Goal: Task Accomplishment & Management: Use online tool/utility

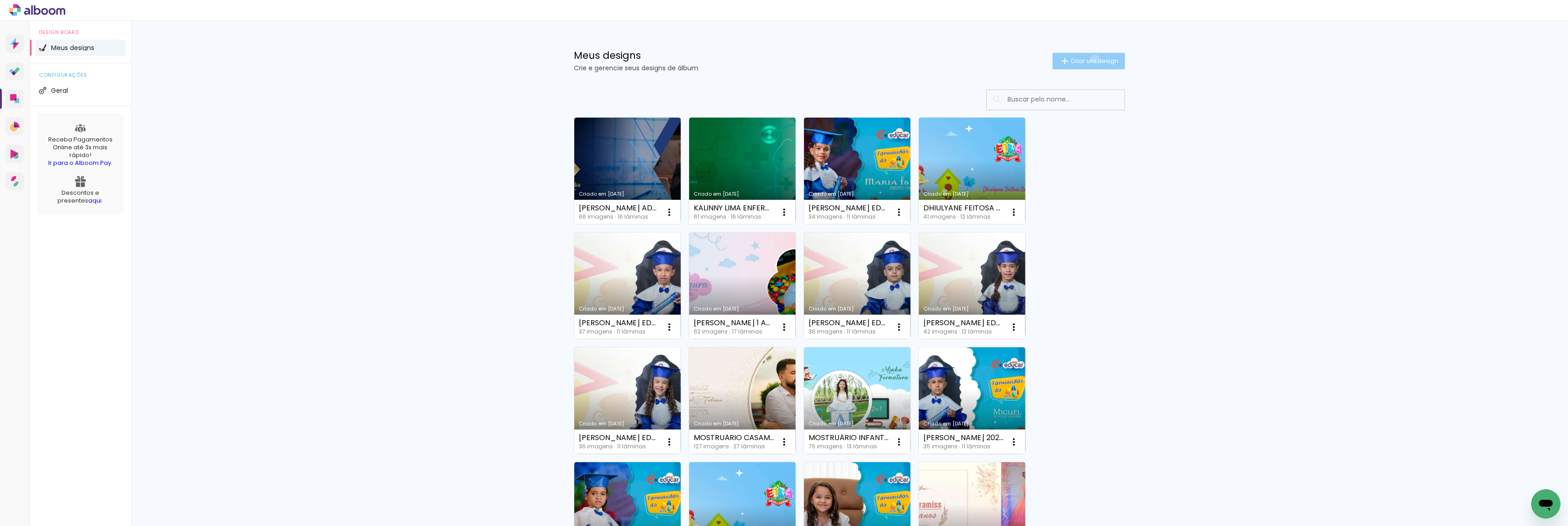
click at [1089, 59] on span "Criar um design" at bounding box center [1095, 60] width 48 height 6
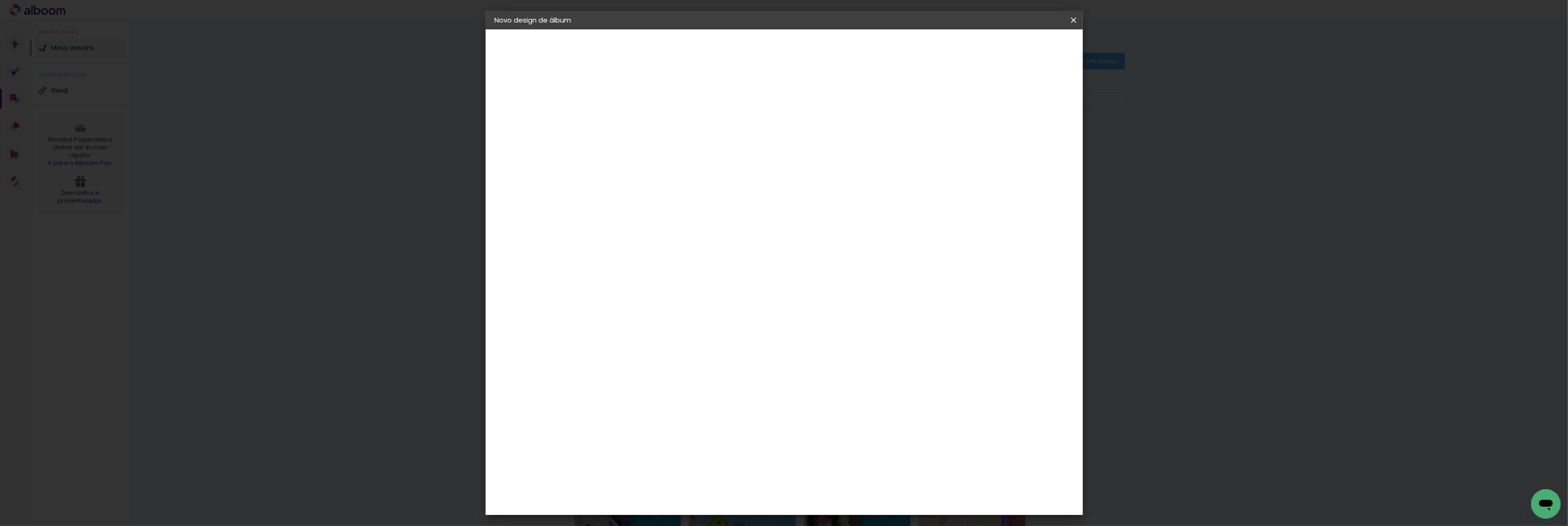
click at [645, 124] on input at bounding box center [645, 123] width 0 height 15
type input "t"
click at [645, 124] on input "[PERSON_NAME] ENFERM. UNOPAR 2025 25X30" at bounding box center [645, 123] width 0 height 15
type input "[PERSON_NAME] ENFERM. UNOPAR 2025 20X30"
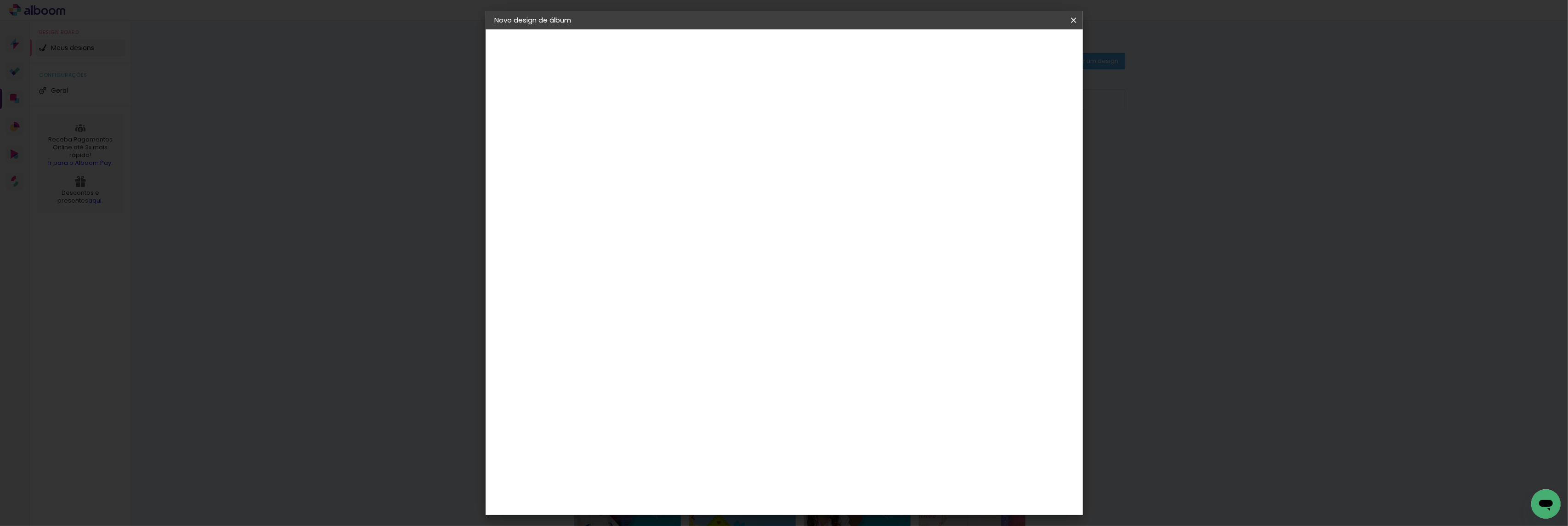
type paper-input "[PERSON_NAME] ENFERM. UNOPAR 2025 20X30"
click at [685, 108] on div "Informações Dê um título ao seu álbum. Avançar" at bounding box center [645, 68] width 80 height 78
click at [645, 131] on div at bounding box center [645, 131] width 0 height 1
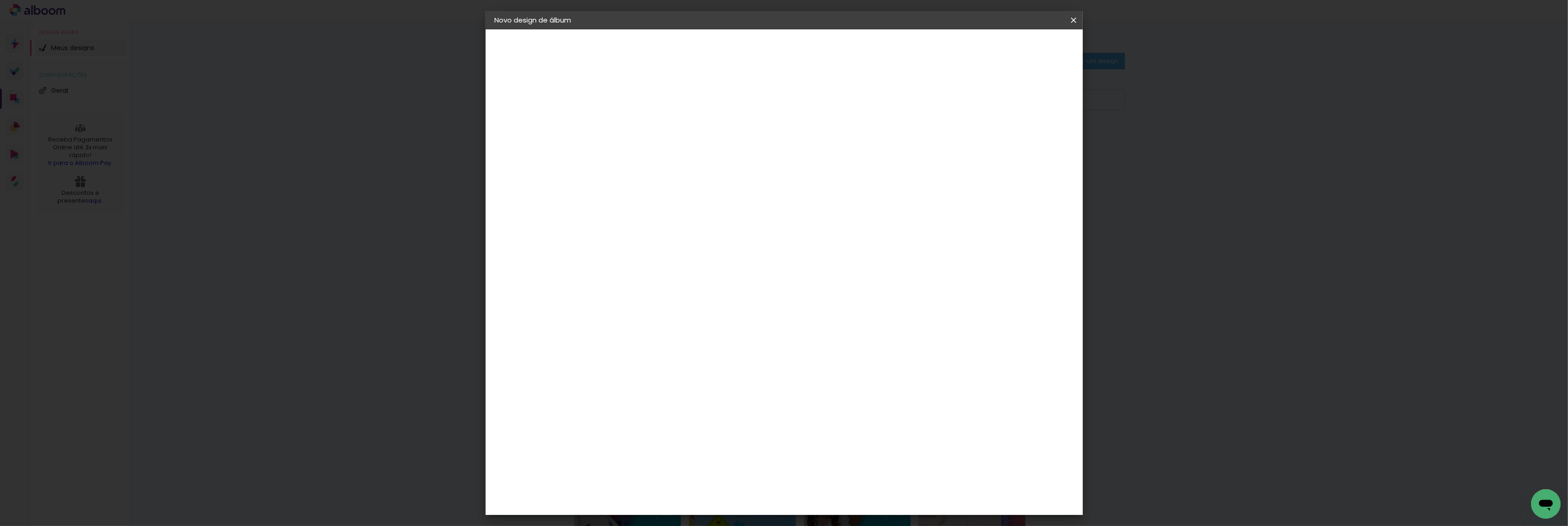
click at [0, 0] on slot "Avançar" at bounding box center [0, 0] width 0 height 0
click at [0, 0] on slot "Tamanho Livre" at bounding box center [0, 0] width 0 height 0
click at [0, 0] on slot "Avançar" at bounding box center [0, 0] width 0 height 0
type input "1"
type paper-input "1"
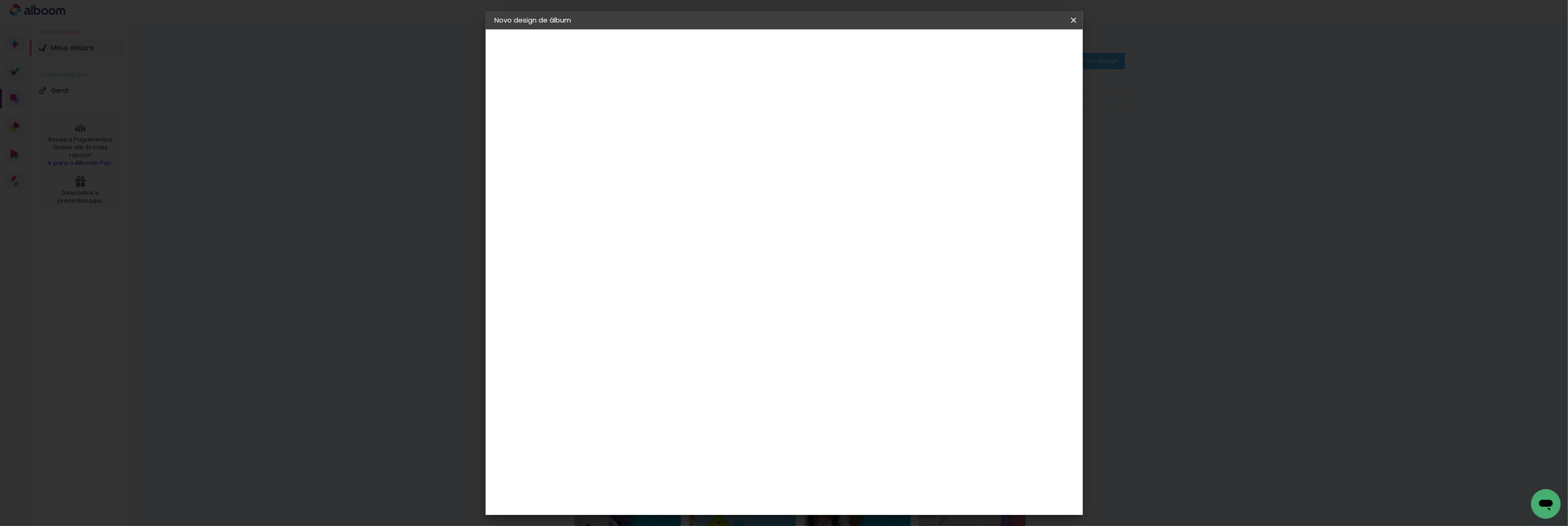
click at [650, 108] on input "1" at bounding box center [639, 105] width 32 height 11
type input "6"
type paper-input "6"
click at [1029, 134] on input "6" at bounding box center [1023, 139] width 16 height 14
type input "7"
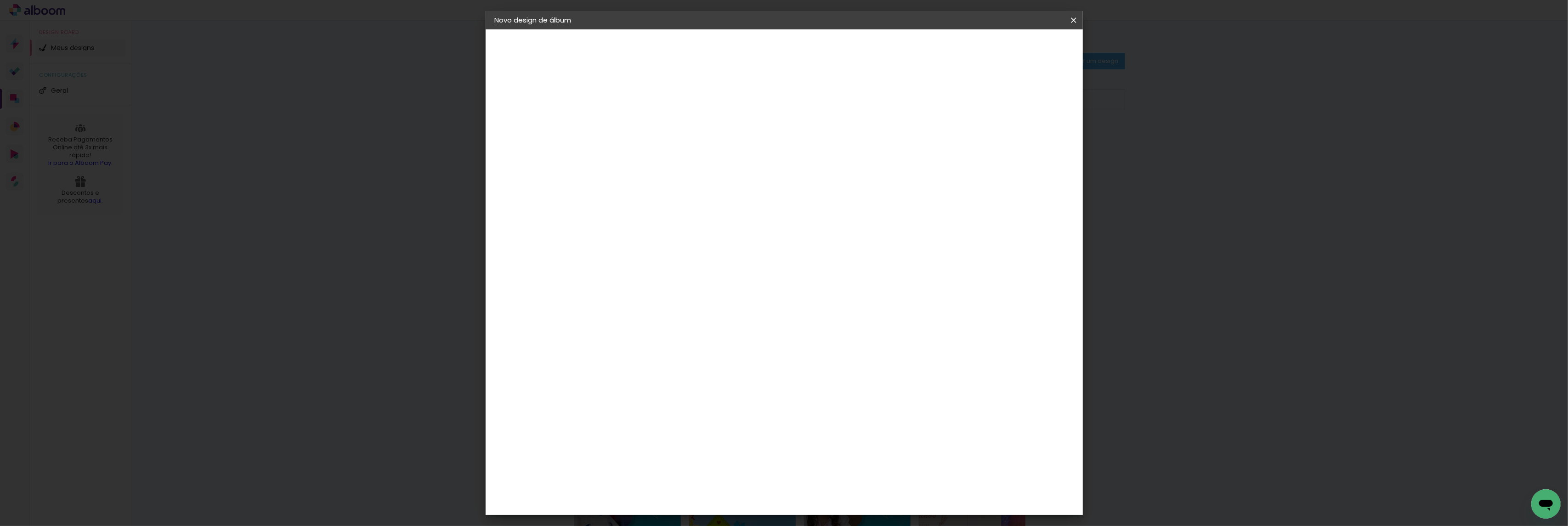
type paper-input "7"
click at [1029, 134] on input "7" at bounding box center [1022, 139] width 16 height 14
type input "8"
type paper-input "8"
click at [1027, 134] on input "8" at bounding box center [1022, 139] width 16 height 14
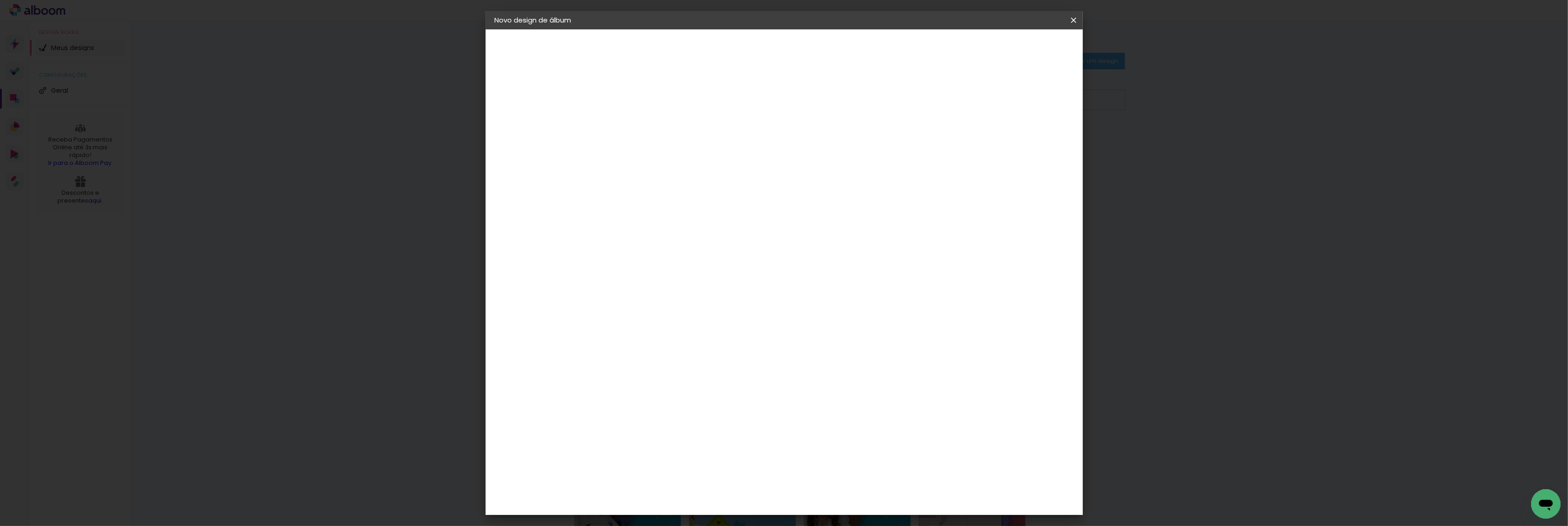
drag, startPoint x: 621, startPoint y: 260, endPoint x: 613, endPoint y: 260, distance: 8.0
click at [613, 260] on input "30" at bounding box center [616, 261] width 24 height 14
type input "20"
type paper-input "20"
click at [1014, 46] on span "Iniciar design" at bounding box center [993, 48] width 42 height 6
